Goal: Task Accomplishment & Management: Use online tool/utility

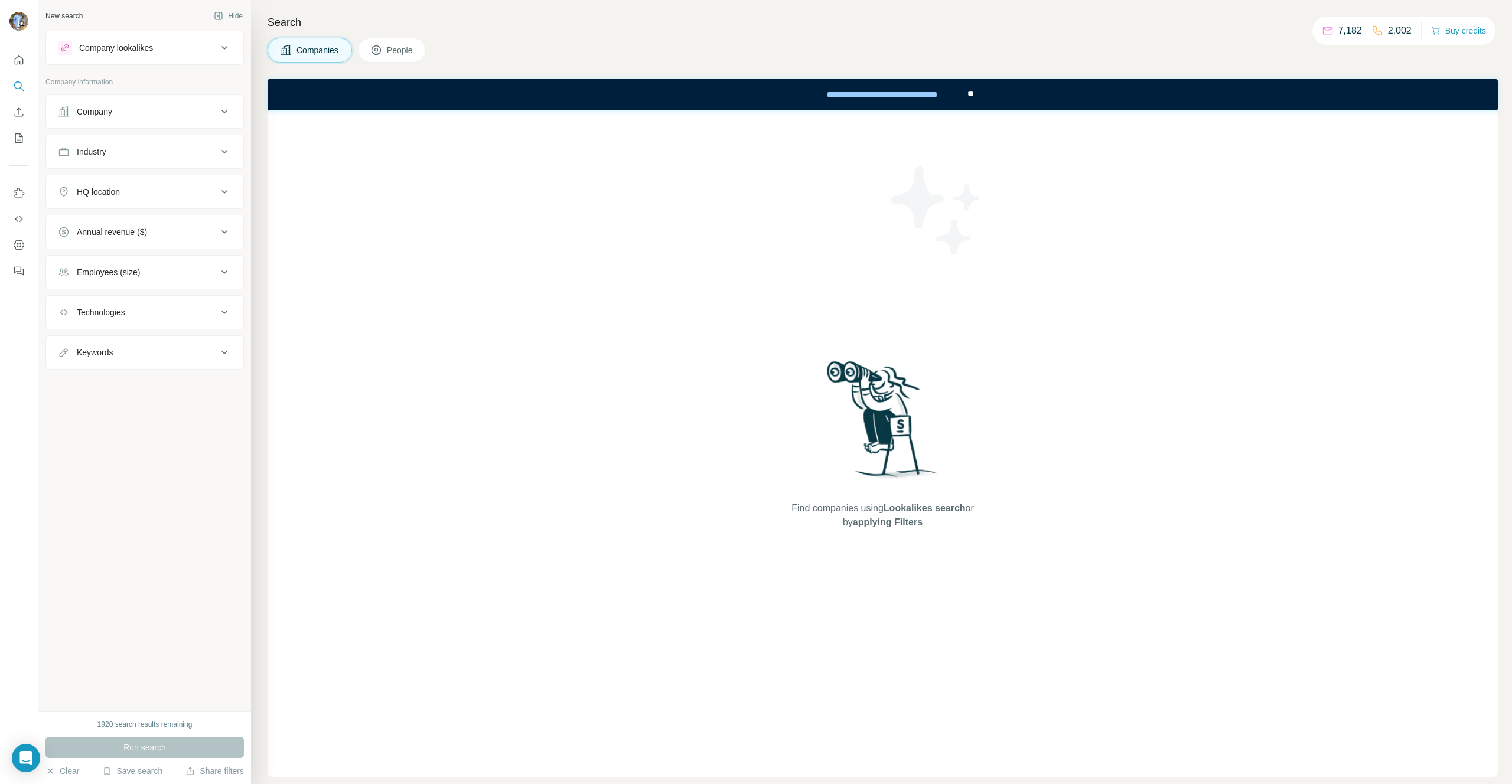
click at [391, 49] on span "People" at bounding box center [401, 50] width 27 height 12
click at [111, 193] on div "Department" at bounding box center [99, 192] width 43 height 12
click at [112, 224] on input at bounding box center [138, 222] width 146 height 13
click at [404, 191] on div "Find people using Lookalikes search or by applying Filters" at bounding box center [883, 443] width 1231 height 667
click at [111, 130] on ul "Job title Seniority Department Personal location" at bounding box center [145, 189] width 199 height 190
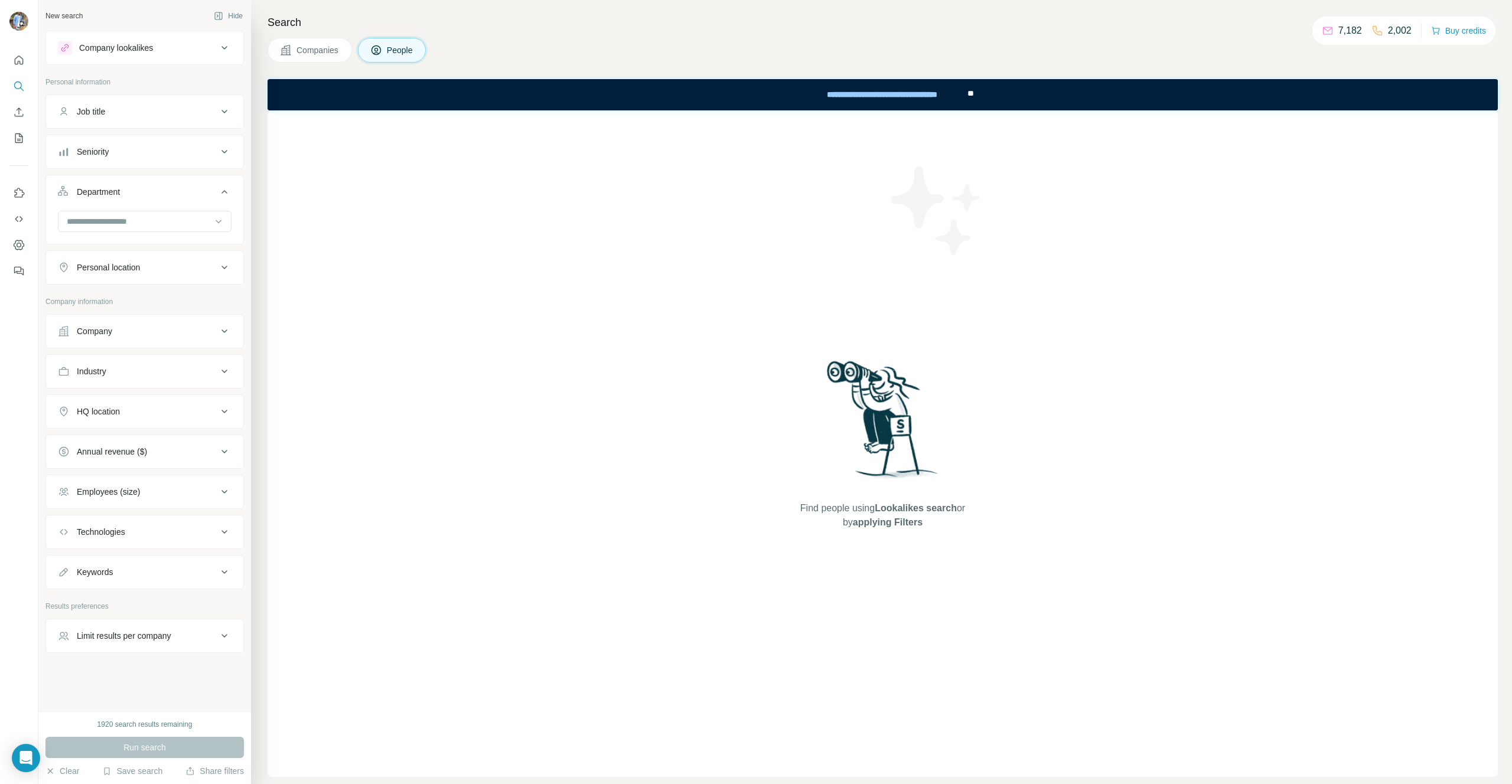
click at [109, 147] on div "Seniority" at bounding box center [137, 152] width 160 height 12
click at [89, 229] on span "Director" at bounding box center [89, 225] width 34 height 12
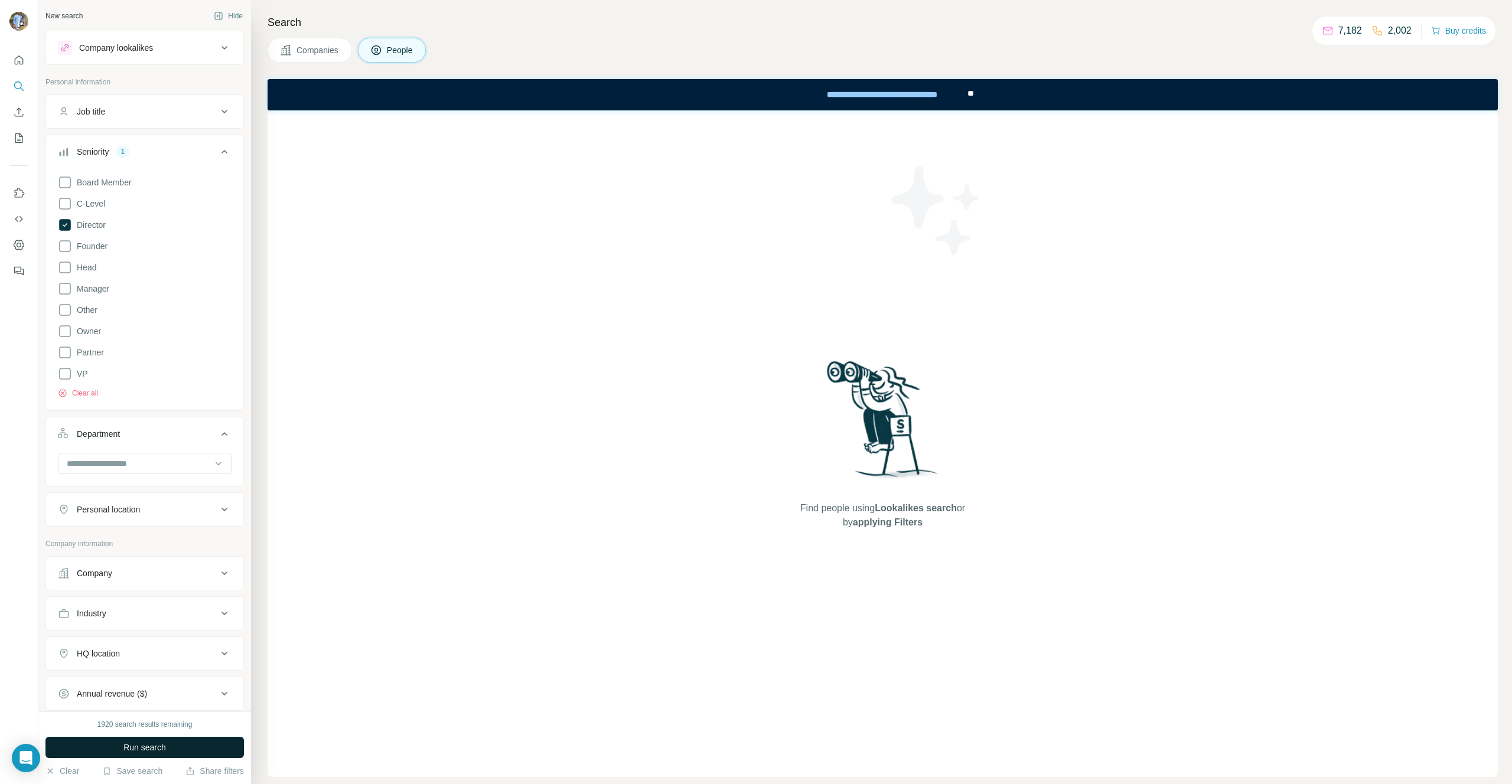
click at [145, 742] on span "Run search" at bounding box center [145, 747] width 42 height 12
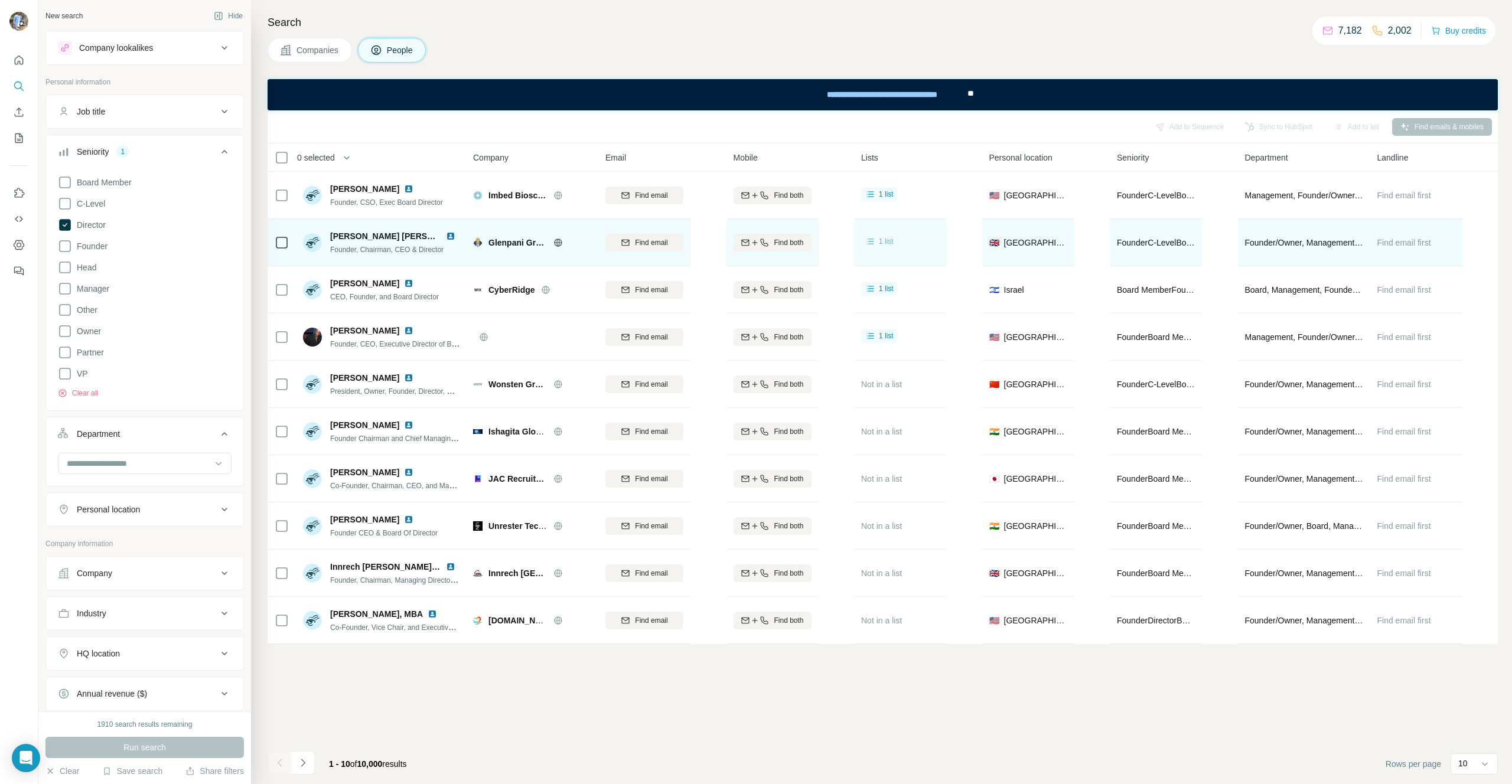
click at [889, 242] on span "1 list" at bounding box center [886, 241] width 15 height 11
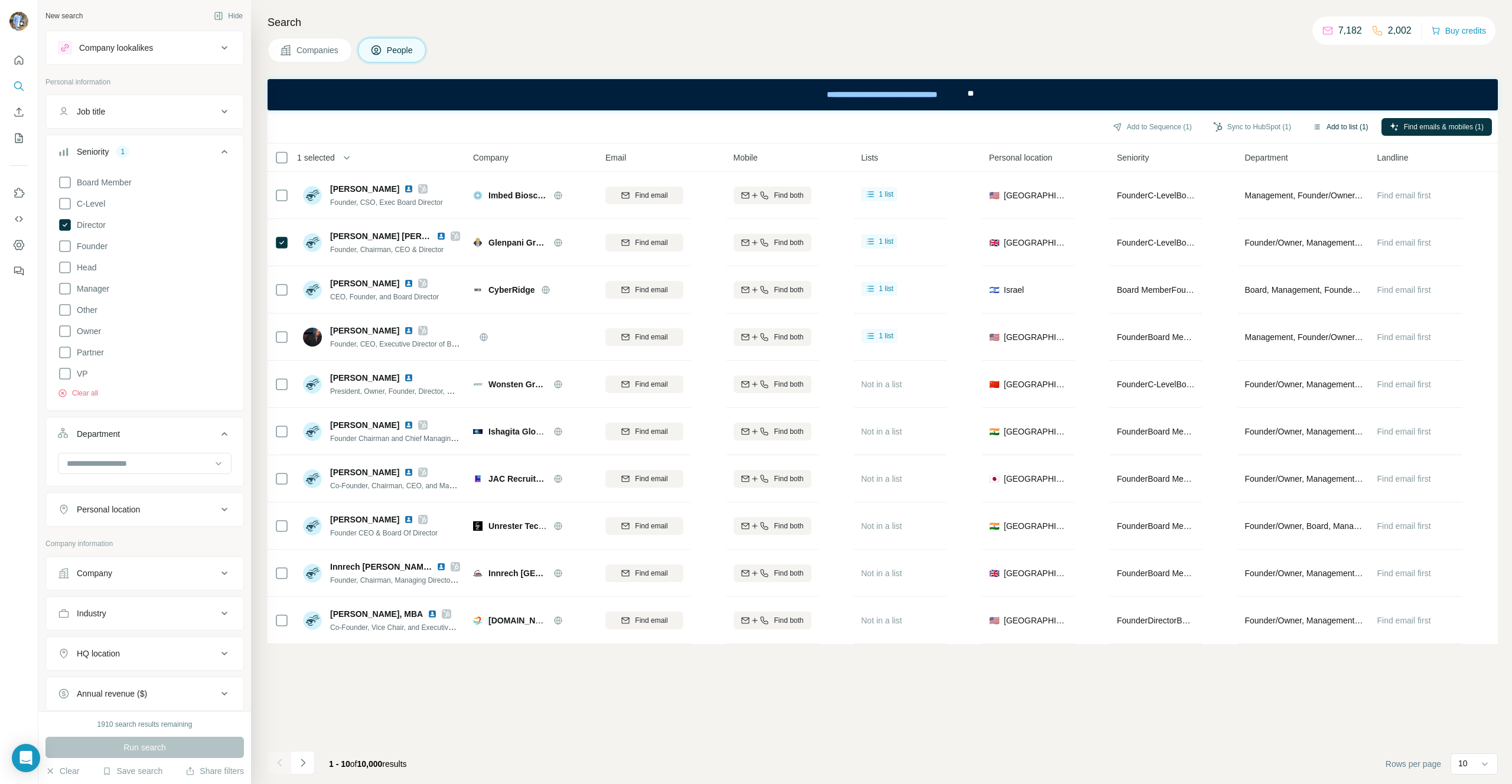
click at [1336, 130] on button "Add to list (1)" at bounding box center [1340, 127] width 73 height 18
click at [1336, 127] on button "Add to list (1)" at bounding box center [1340, 127] width 73 height 18
click at [1350, 129] on button "Add to list (1)" at bounding box center [1340, 127] width 73 height 18
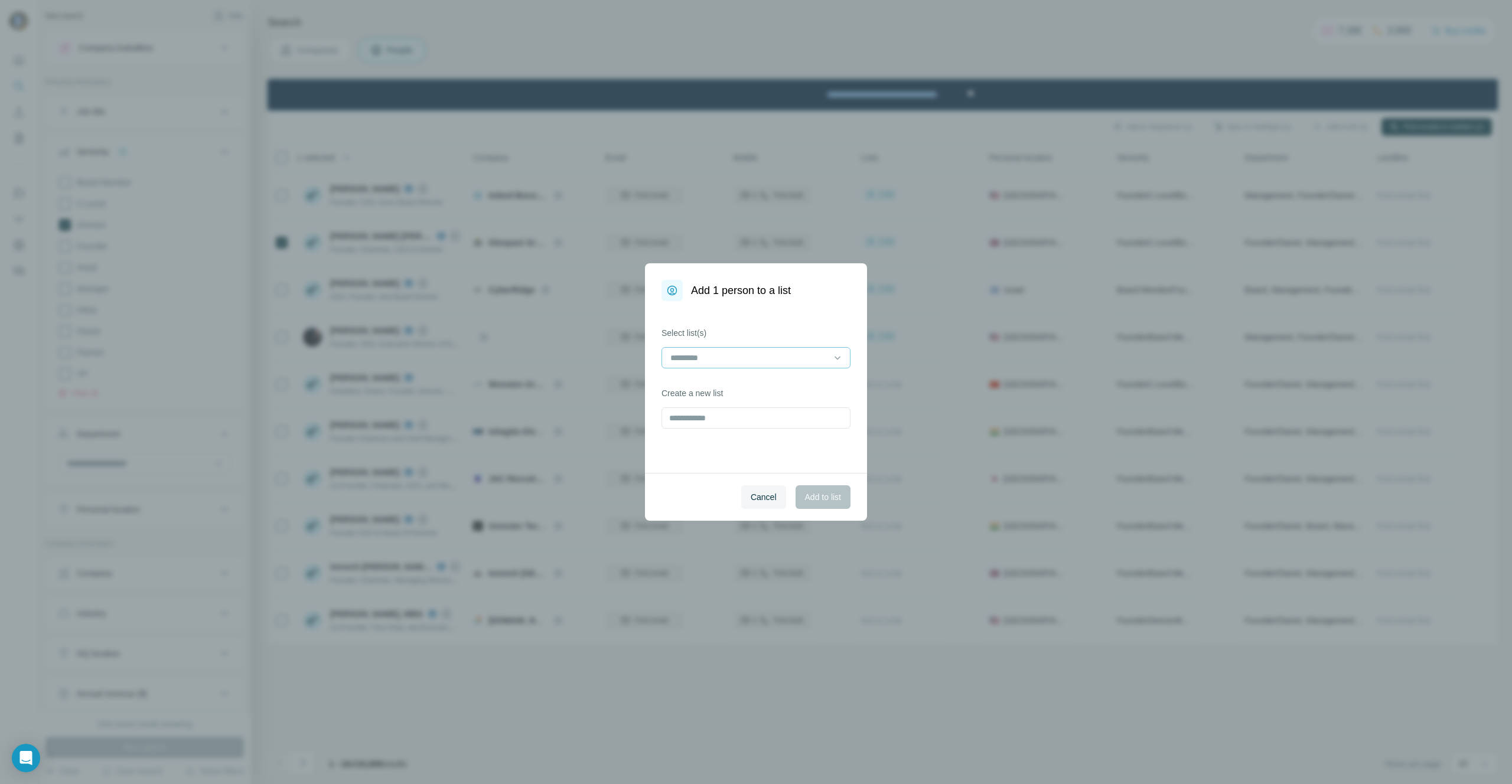
click at [733, 361] on input at bounding box center [749, 357] width 160 height 13
click at [710, 444] on div "teste" at bounding box center [756, 448] width 169 height 12
click at [830, 493] on span "Add to list" at bounding box center [823, 497] width 36 height 12
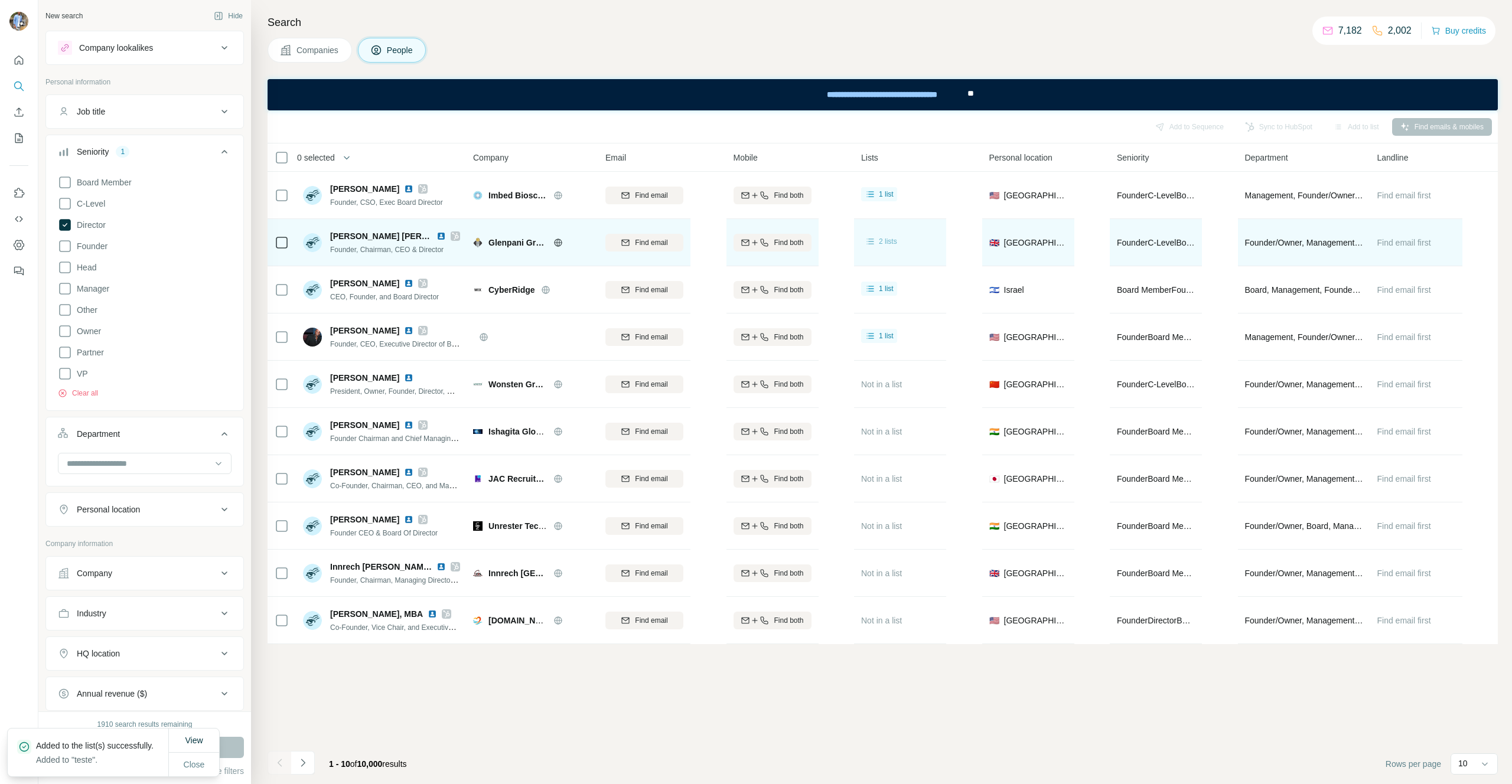
click at [889, 238] on span "2 lists" at bounding box center [887, 241] width 18 height 11
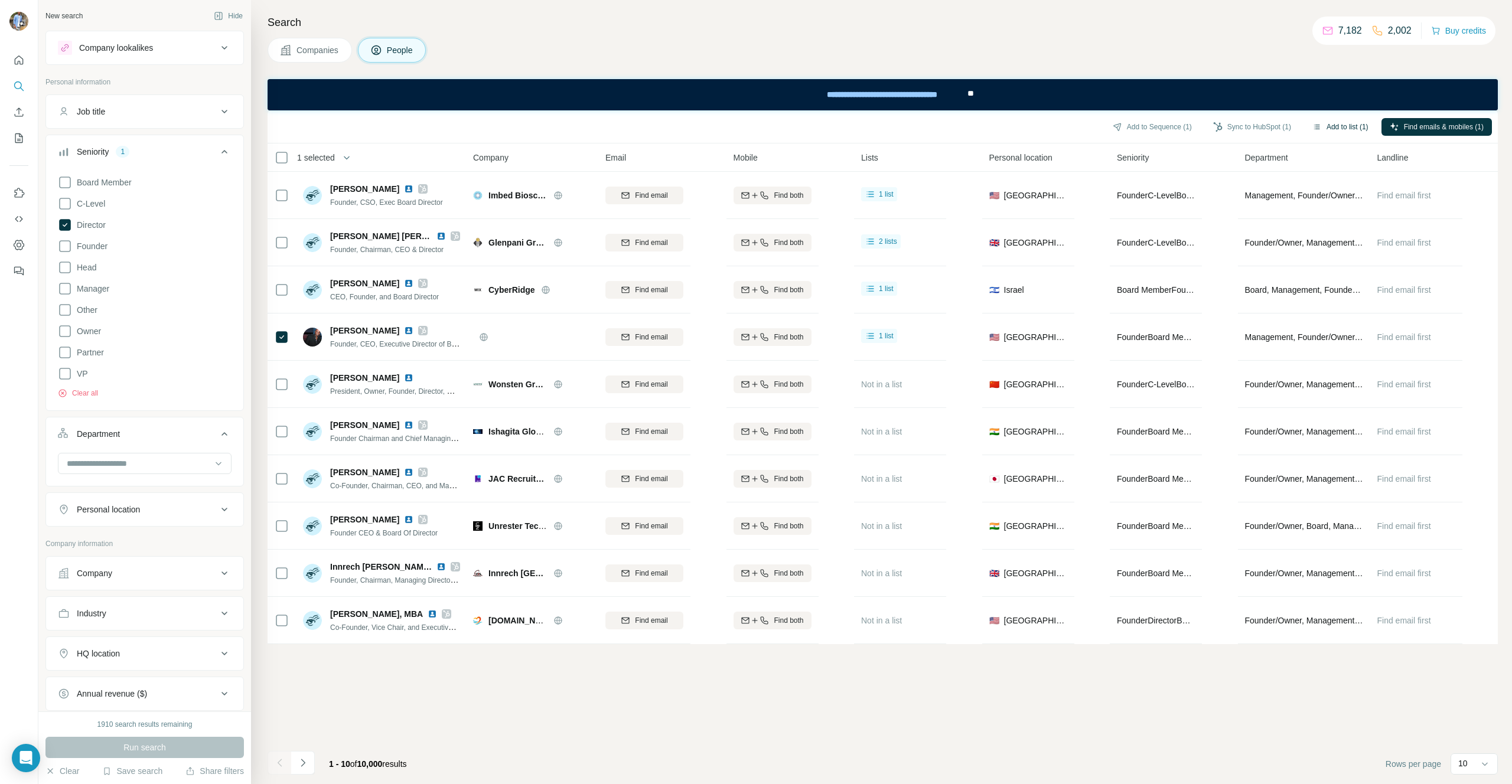
click at [1343, 127] on button "Add to list (1)" at bounding box center [1340, 127] width 73 height 18
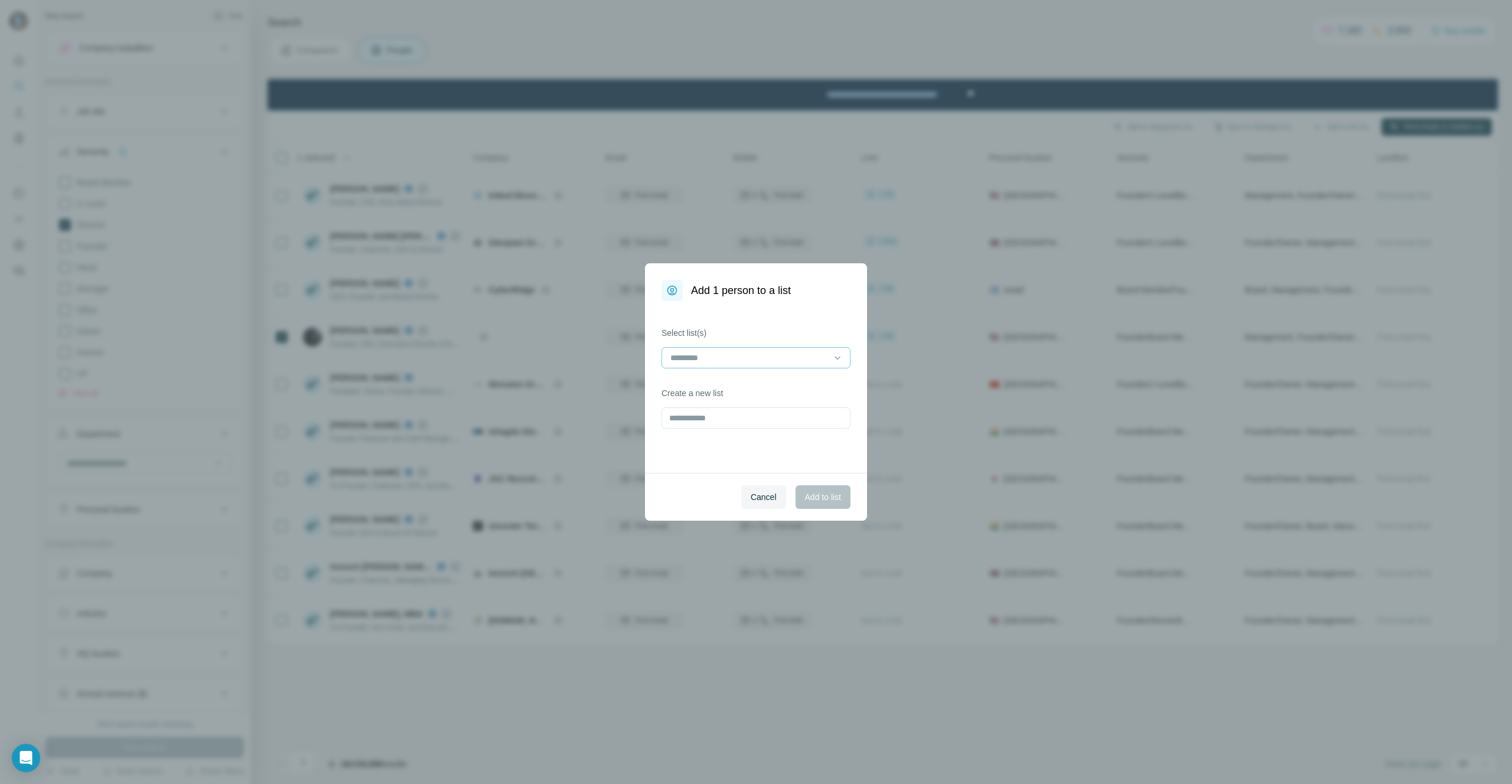
click at [751, 363] on input at bounding box center [749, 357] width 160 height 13
click at [760, 499] on span "Cancel" at bounding box center [764, 497] width 26 height 12
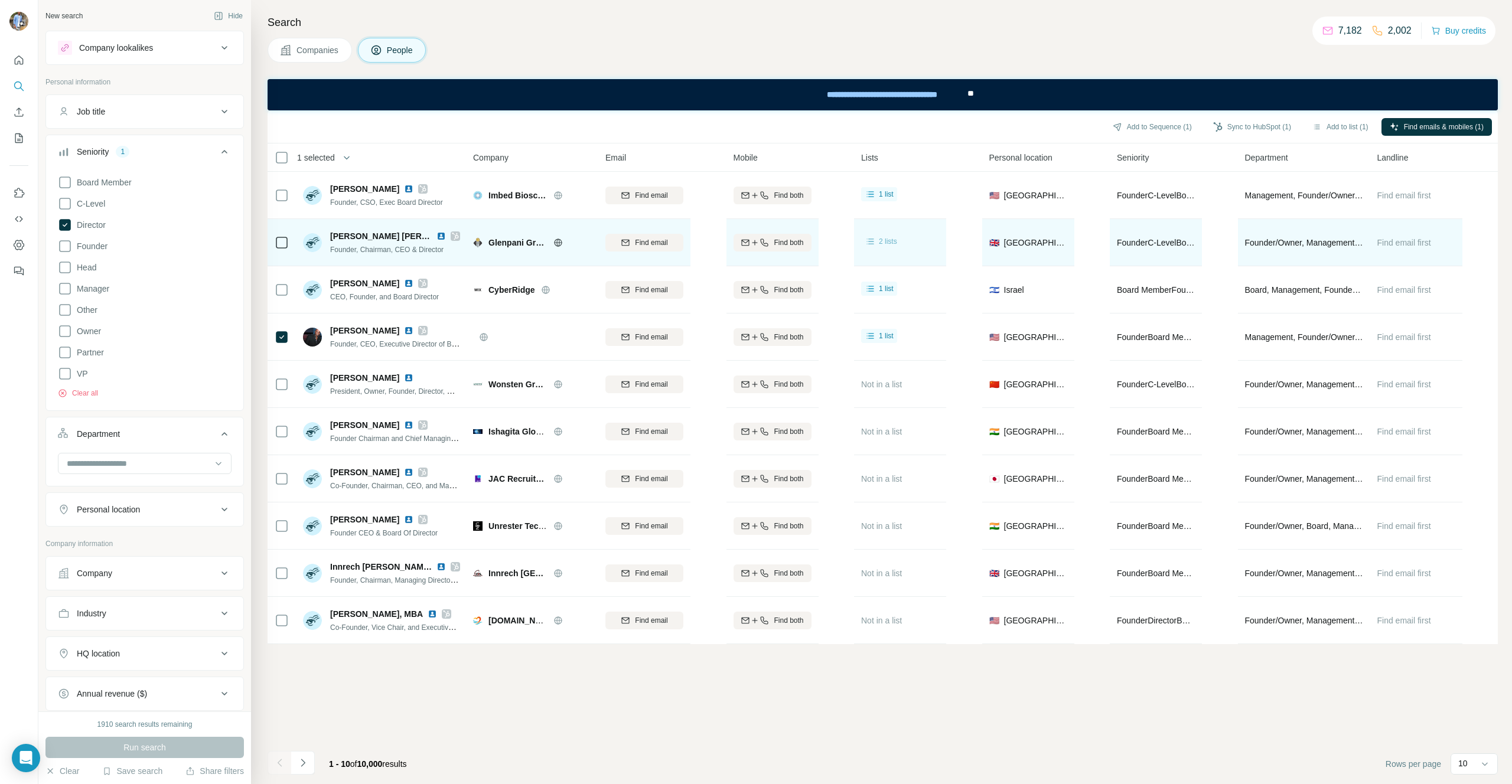
click at [895, 236] on div "2 lists" at bounding box center [881, 242] width 32 height 12
